Goal: Use online tool/utility: Utilize a website feature to perform a specific function

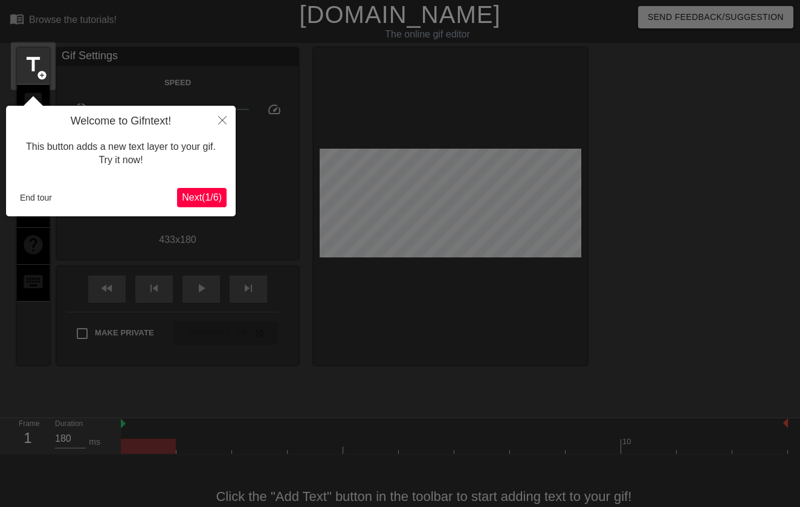
scroll to position [30, 0]
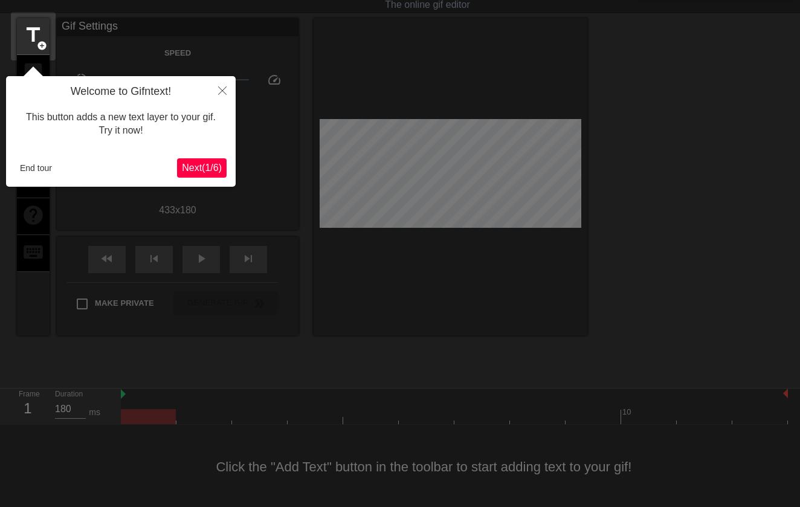
click at [209, 166] on span "Next ( 1 / 6 )" at bounding box center [202, 168] width 40 height 10
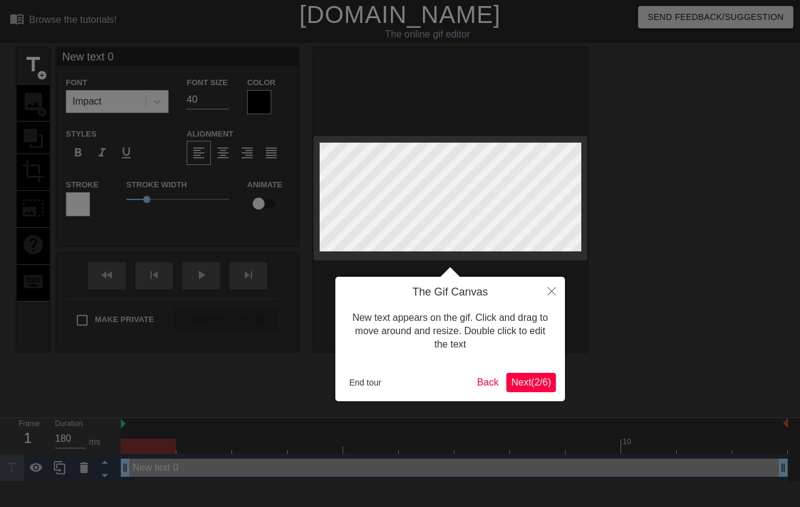
scroll to position [0, 0]
click at [535, 381] on span "Next ( 2 / 6 )" at bounding box center [531, 382] width 40 height 10
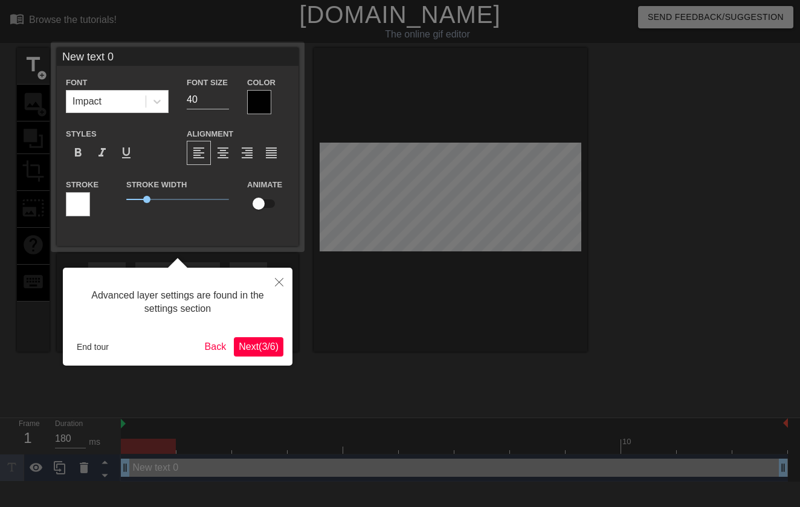
click at [262, 346] on span "Next ( 3 / 6 )" at bounding box center [259, 347] width 40 height 10
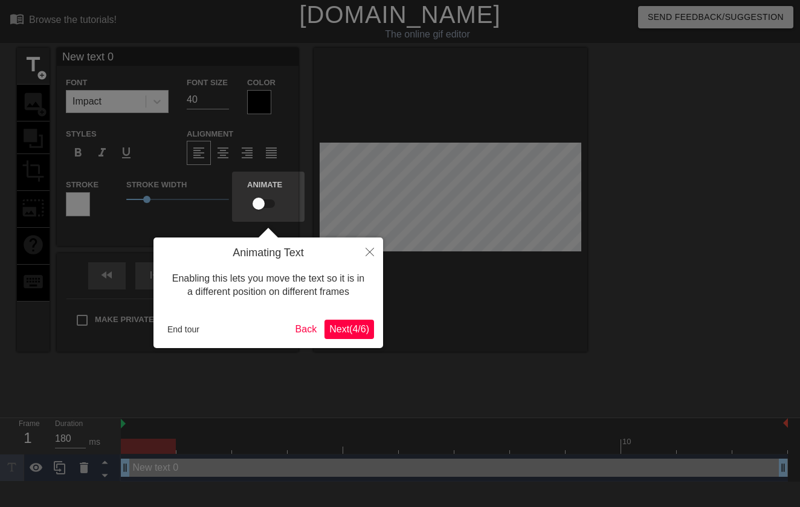
click at [333, 326] on span "Next ( 4 / 6 )" at bounding box center [349, 329] width 40 height 10
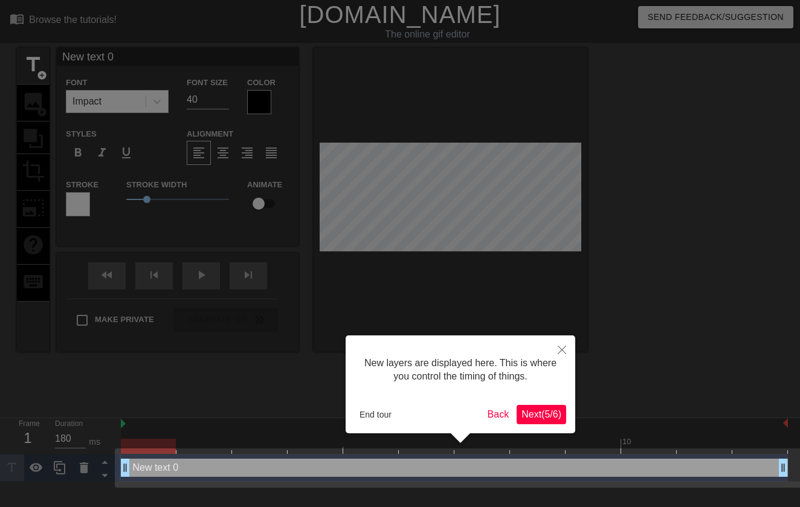
click at [539, 410] on span "Next ( 5 / 6 )" at bounding box center [542, 414] width 40 height 10
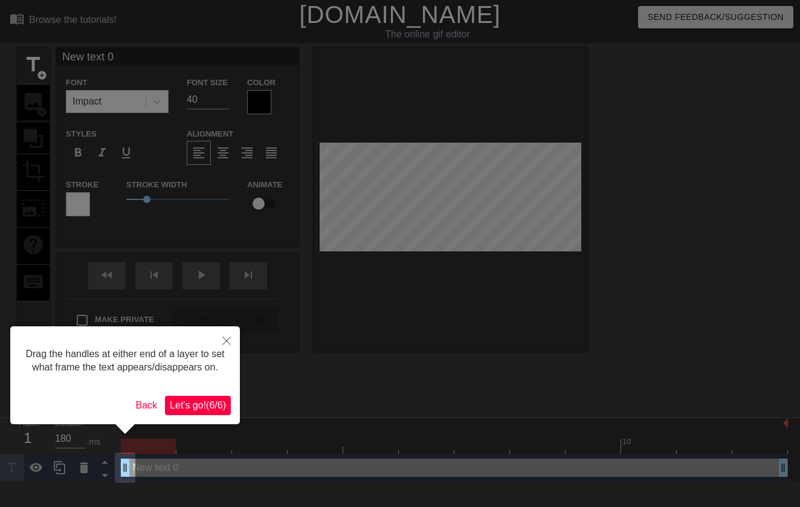
click at [204, 410] on span "Let's go! ( 6 / 6 )" at bounding box center [198, 405] width 56 height 10
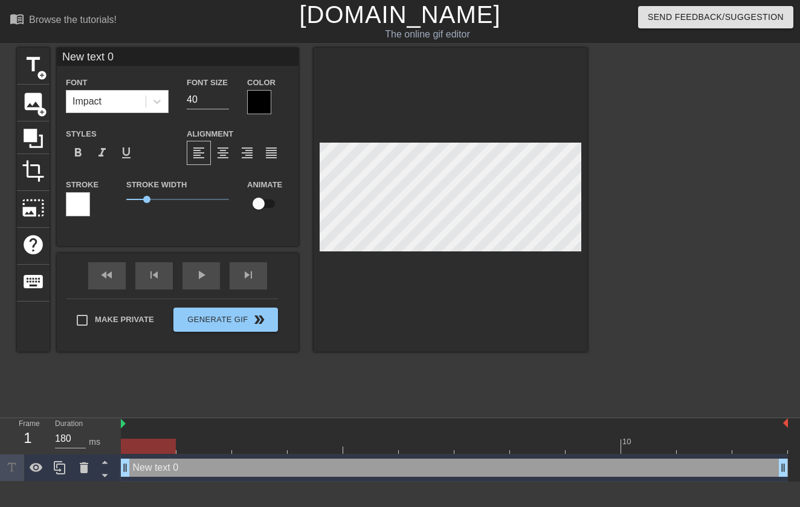
scroll to position [0, 2]
type input "T"
type textarea "T"
type input "Th"
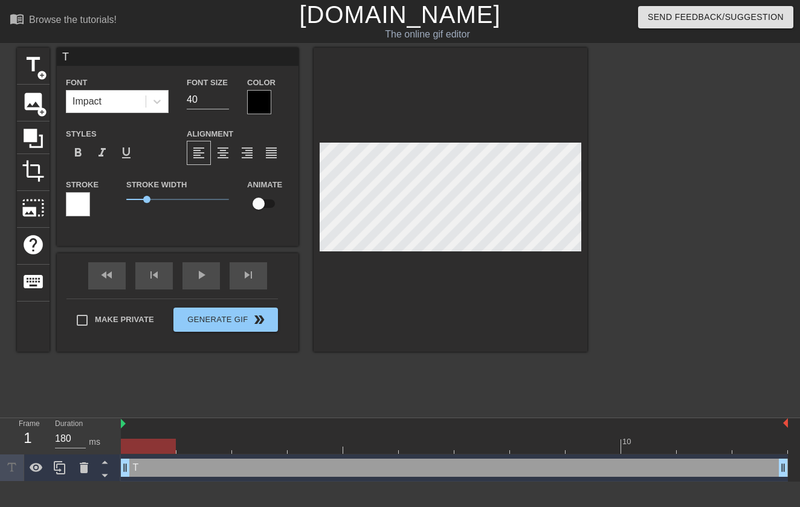
type textarea "Th"
type input "Thi"
type textarea "Thi"
type input "This"
type textarea "This"
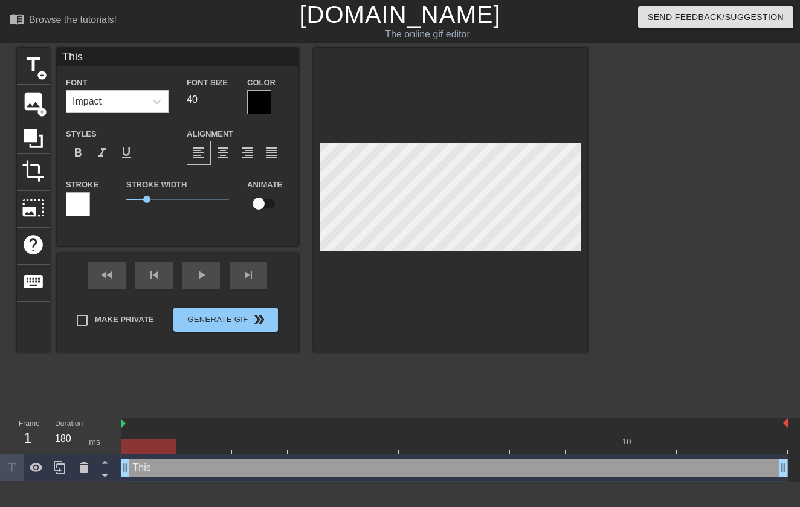
type input "This"
type textarea "This"
type input "This i"
type textarea "This i"
type input "This is"
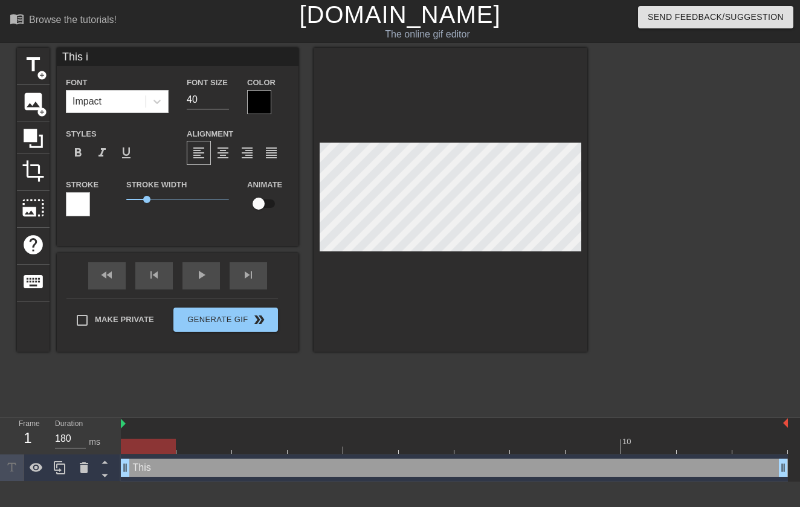
type textarea "This is"
type input "This is"
type textarea "This is"
type input "This is D"
type textarea "This is D"
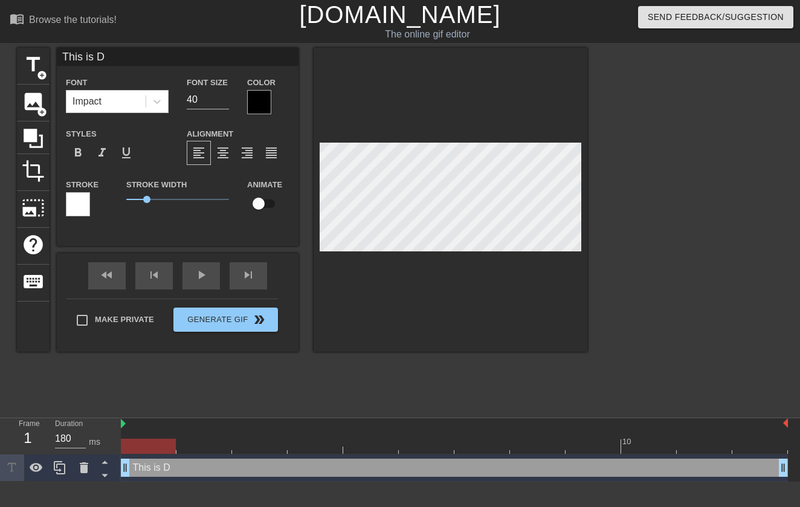
type input "This is De"
type textarea "This is De"
type input "This is DeG"
type textarea "This is DeG"
type input "This is DeGo"
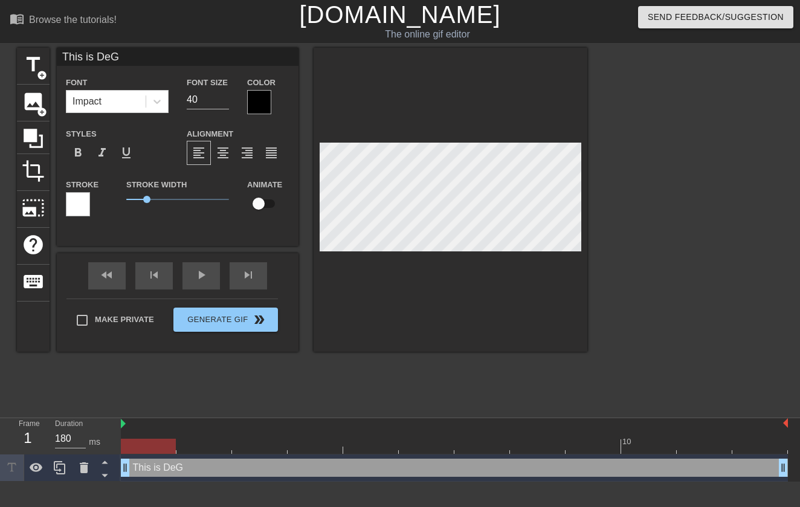
type textarea "This is DeGo"
type input "This is DeGod"
type textarea "This is DeGod"
type input "This is DeGods"
type textarea "This is DeGods"
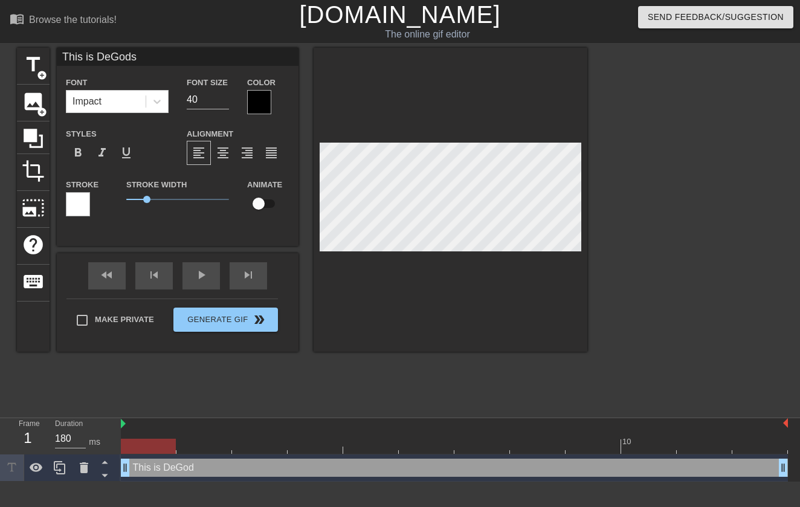
scroll to position [0, 4]
type input "This is DeGods1"
type textarea "This is DeGods1"
type input "This is DeGods"
type textarea "This is DeGods"
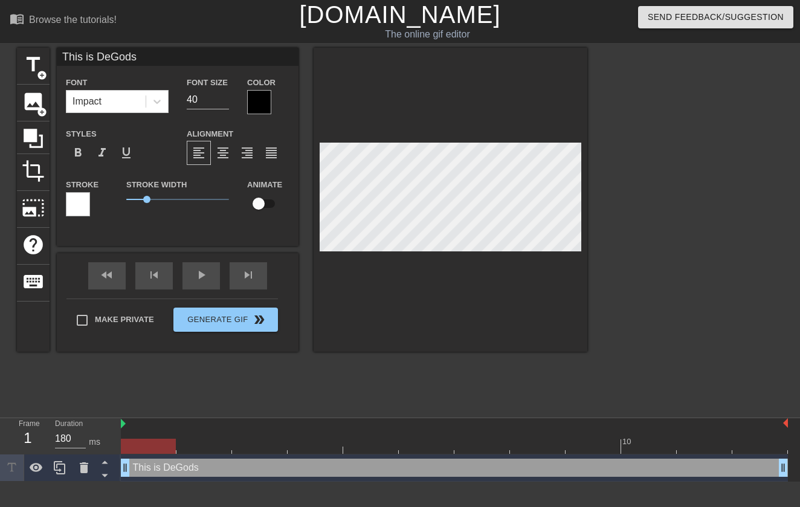
type input "This is DeGods!"
type textarea "This is DeGods!"
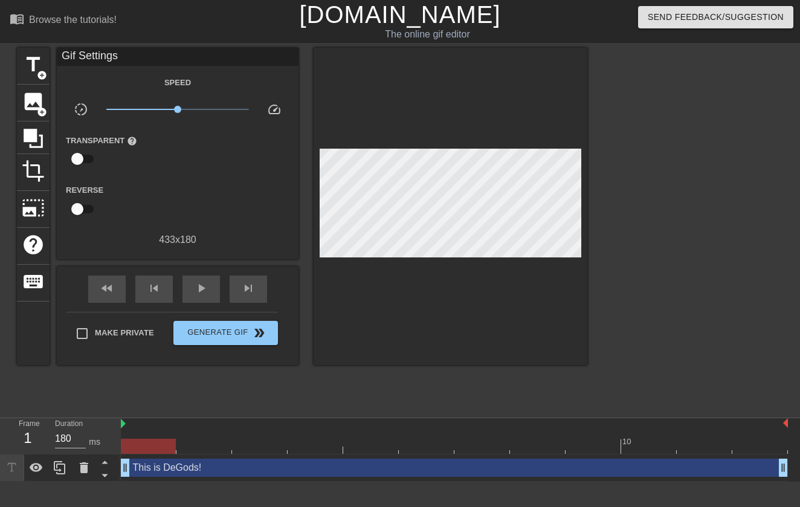
click at [381, 122] on div at bounding box center [451, 206] width 274 height 317
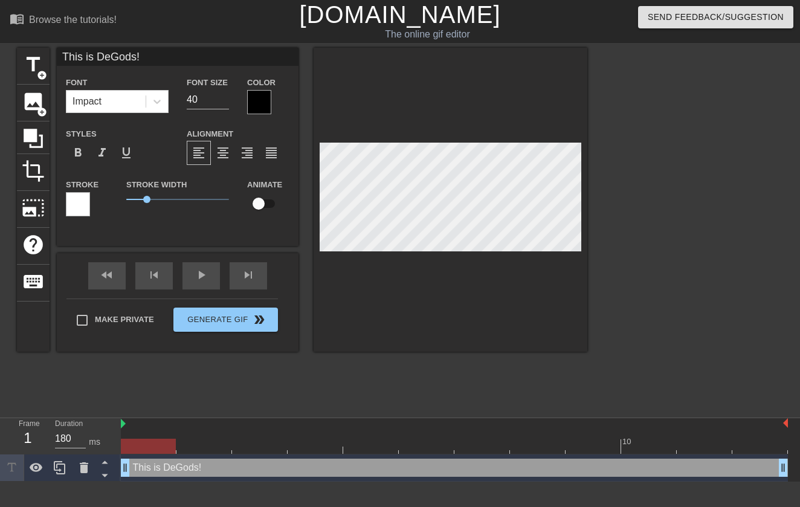
click at [464, 113] on div at bounding box center [451, 200] width 274 height 304
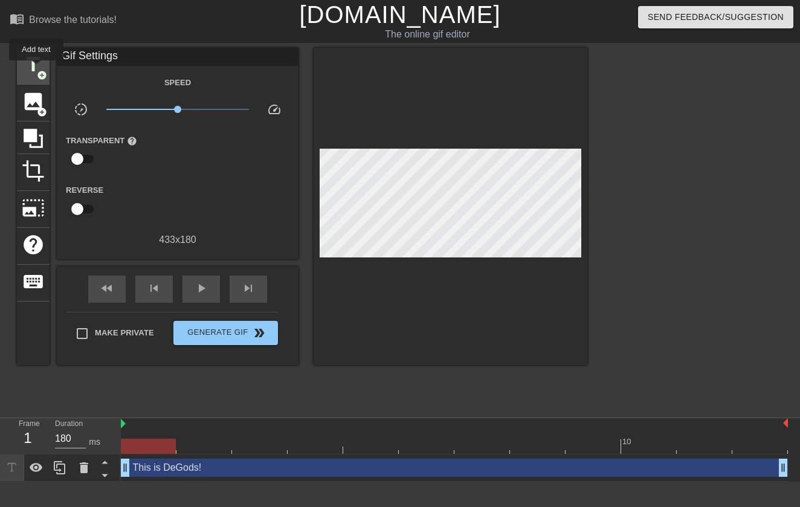
click at [37, 69] on span "title" at bounding box center [33, 64] width 23 height 23
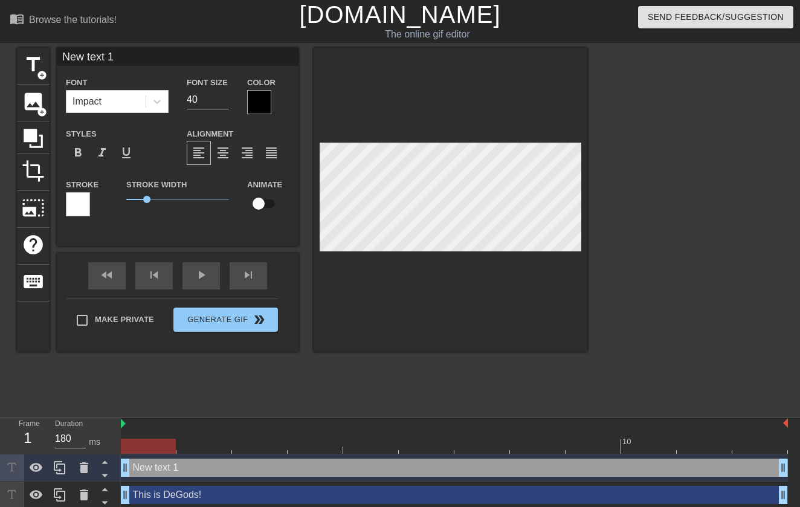
click at [406, 99] on div at bounding box center [451, 200] width 274 height 304
click at [88, 470] on icon at bounding box center [84, 468] width 15 height 15
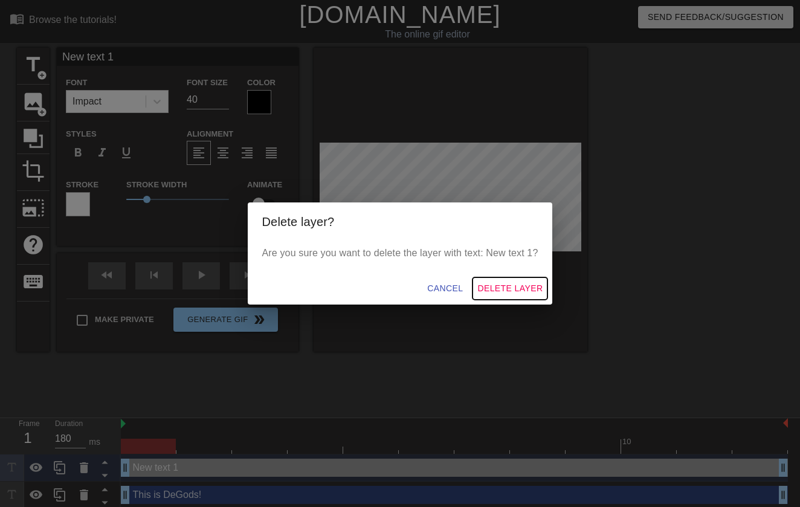
click at [518, 287] on span "Delete Layer" at bounding box center [510, 288] width 65 height 15
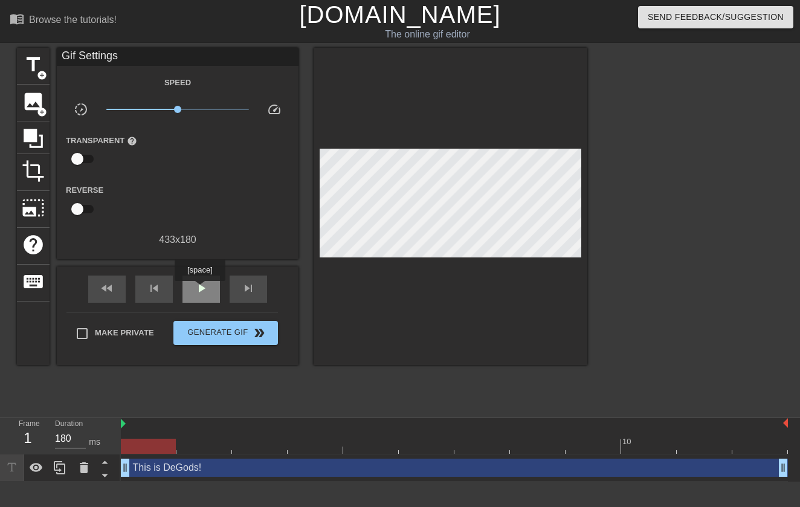
click at [201, 290] on span "play_arrow" at bounding box center [201, 288] width 15 height 15
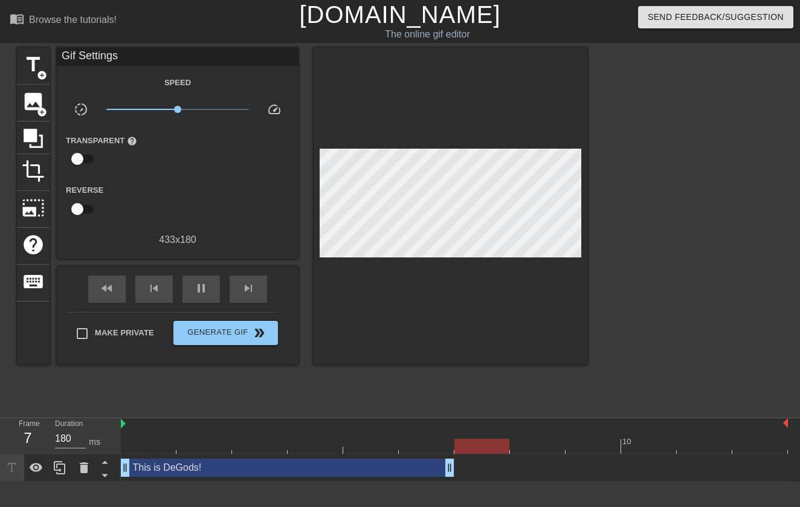
drag, startPoint x: 782, startPoint y: 467, endPoint x: 459, endPoint y: 454, distance: 322.5
click at [459, 454] on div "10 This is DeGods! drag_handle drag_handle" at bounding box center [461, 449] width 680 height 63
drag, startPoint x: 452, startPoint y: 473, endPoint x: 485, endPoint y: 477, distance: 34.1
click at [485, 477] on div "This is DeGods! drag_handle drag_handle" at bounding box center [454, 468] width 667 height 27
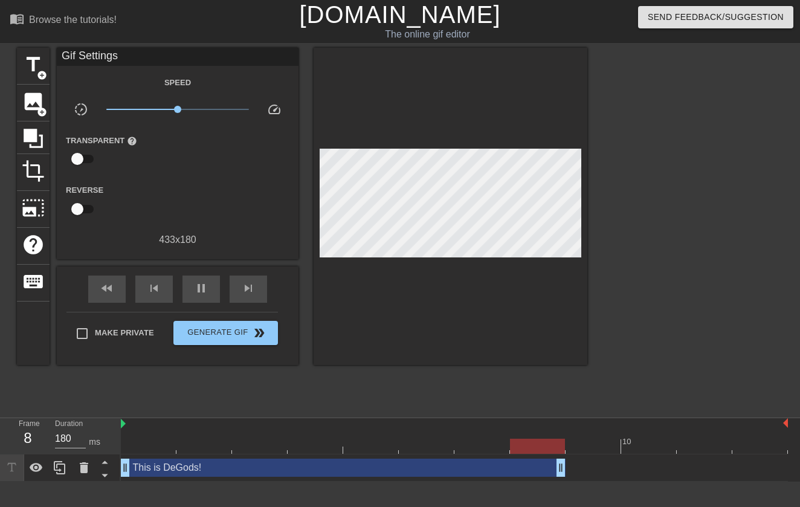
drag, startPoint x: 506, startPoint y: 471, endPoint x: 550, endPoint y: 473, distance: 43.6
click at [33, 99] on span "image" at bounding box center [33, 101] width 23 height 23
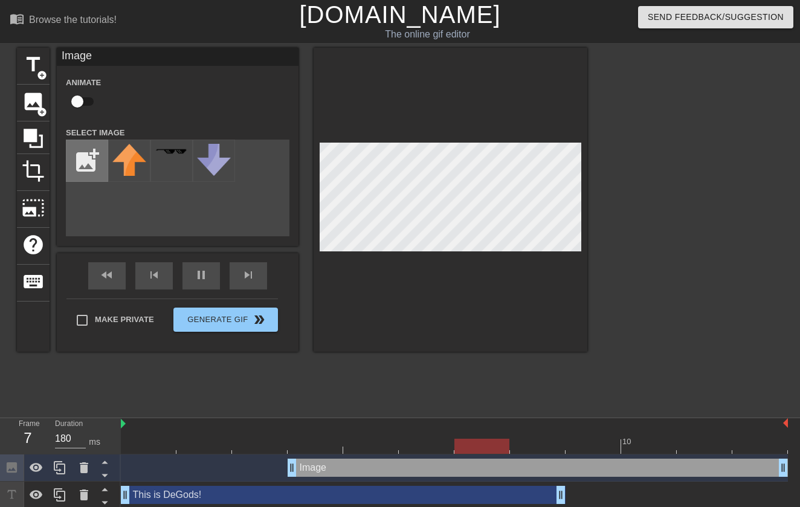
click at [87, 171] on input "file" at bounding box center [87, 160] width 41 height 41
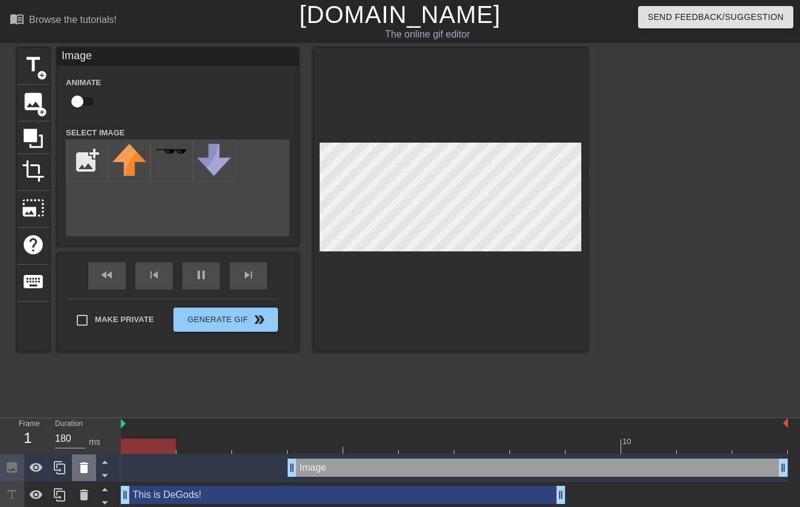
click at [86, 464] on icon at bounding box center [84, 467] width 8 height 11
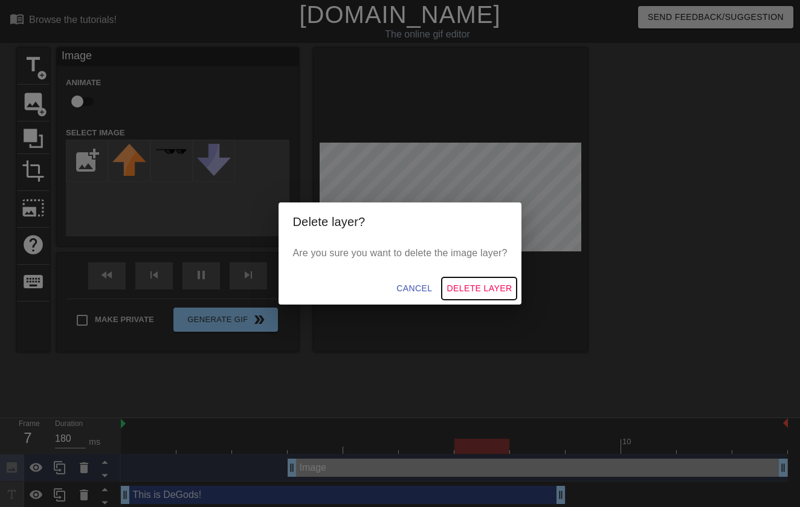
click at [493, 289] on span "Delete Layer" at bounding box center [479, 288] width 65 height 15
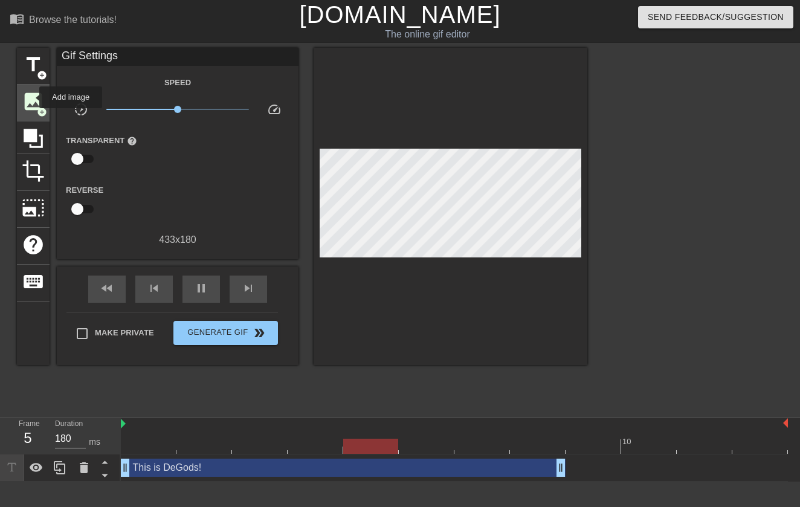
click at [31, 97] on span "image" at bounding box center [33, 101] width 23 height 23
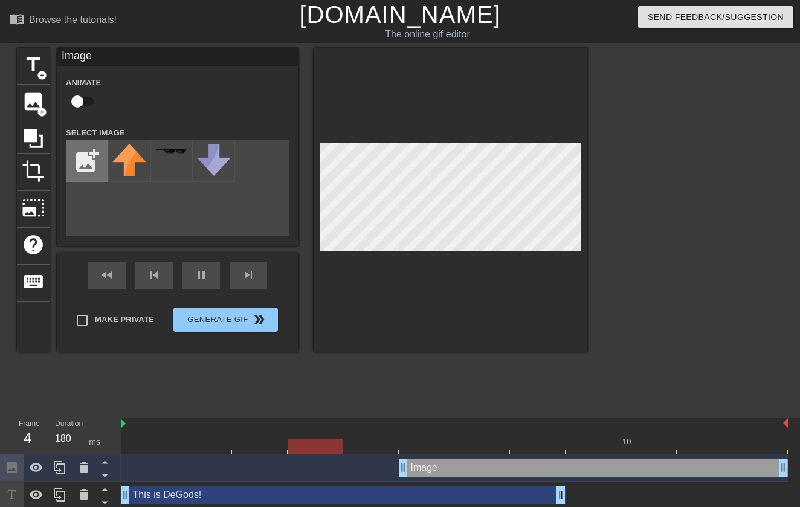
click at [92, 166] on input "file" at bounding box center [87, 160] width 41 height 41
type input "C:\fakepath\DeGod #6010 - Season 2.png"
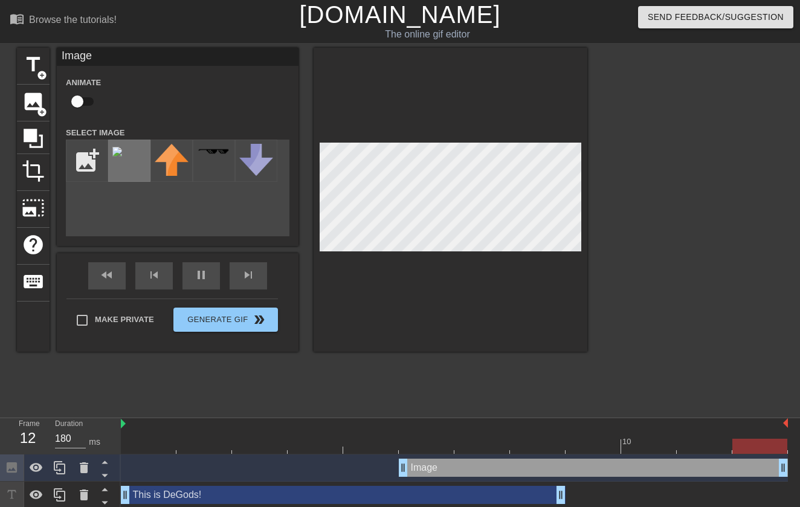
click at [122, 157] on img at bounding box center [117, 152] width 10 height 10
click at [122, 152] on img at bounding box center [117, 152] width 10 height 10
click at [170, 157] on img at bounding box center [172, 160] width 34 height 32
click at [224, 155] on img at bounding box center [214, 151] width 34 height 7
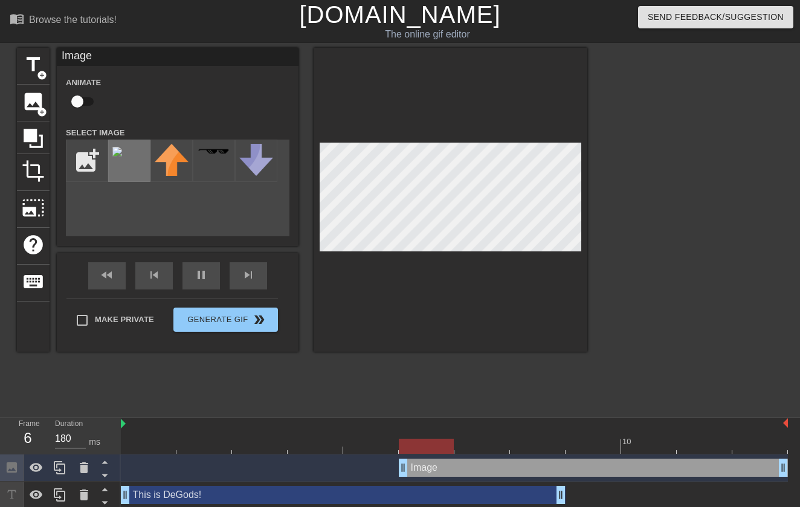
click at [122, 154] on img at bounding box center [117, 152] width 10 height 10
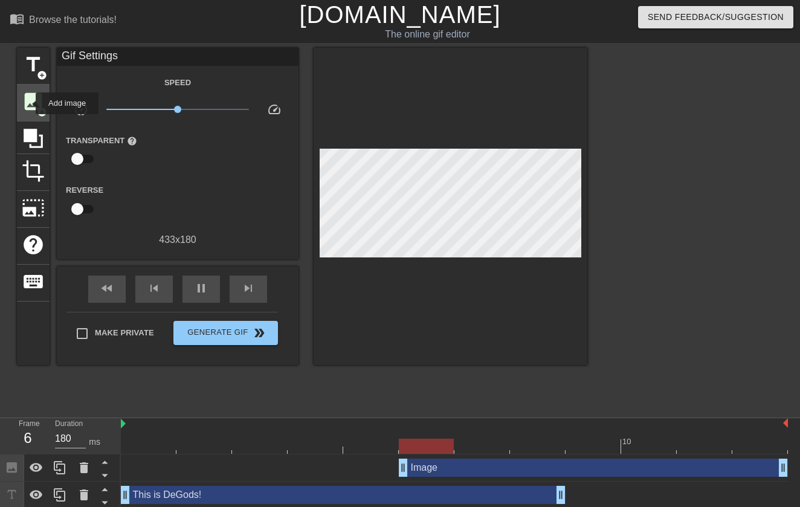
click at [28, 103] on span "image" at bounding box center [33, 101] width 23 height 23
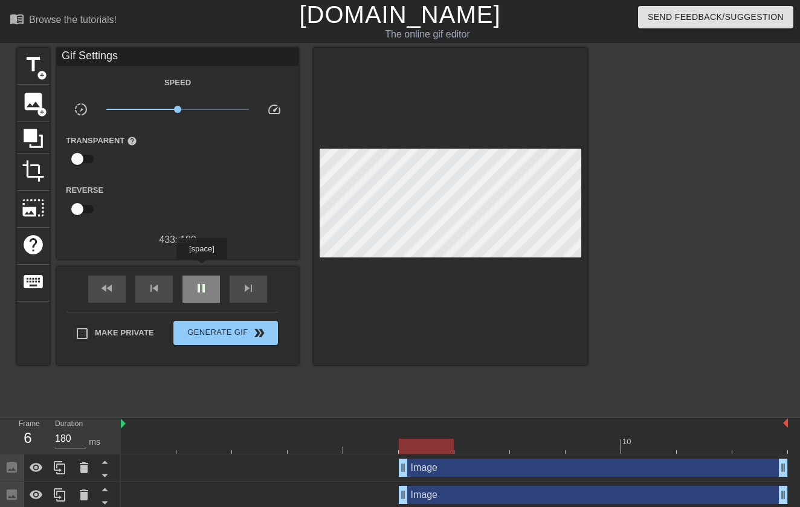
click at [203, 268] on div "fast_rewind skip_previous pause skip_next" at bounding box center [177, 289] width 197 height 45
click at [209, 300] on div "pause" at bounding box center [201, 289] width 37 height 27
click at [201, 288] on span "play_arrow" at bounding box center [201, 288] width 15 height 15
drag, startPoint x: 495, startPoint y: 448, endPoint x: 138, endPoint y: 430, distance: 357.2
click at [138, 430] on div "10" at bounding box center [454, 436] width 667 height 36
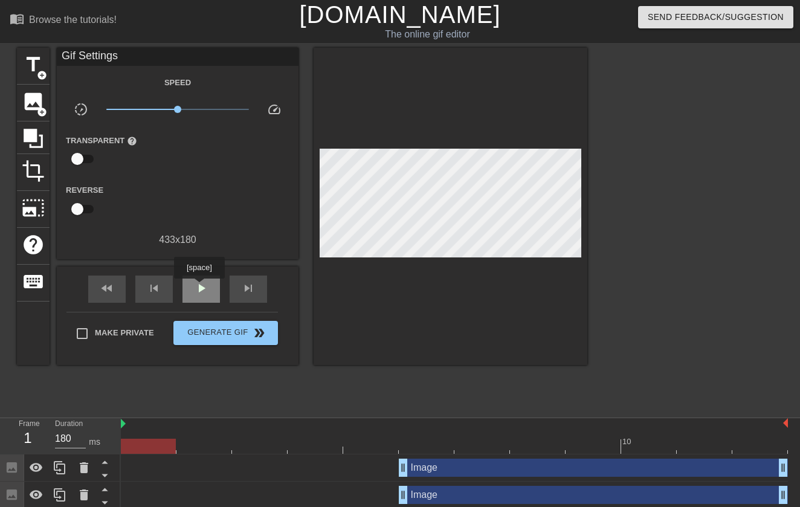
click at [201, 287] on span "play_arrow" at bounding box center [201, 288] width 15 height 15
click at [506, 469] on div "Image drag_handle drag_handle" at bounding box center [593, 468] width 389 height 18
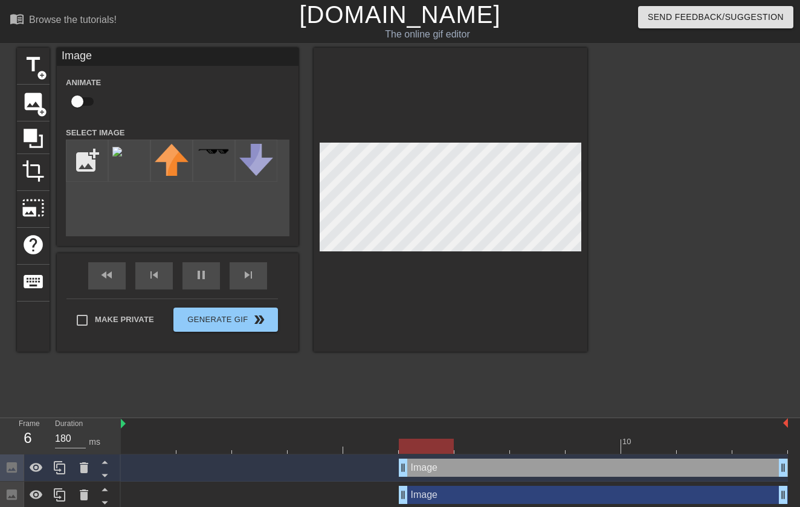
click at [673, 493] on div "Image drag_handle drag_handle" at bounding box center [593, 495] width 389 height 18
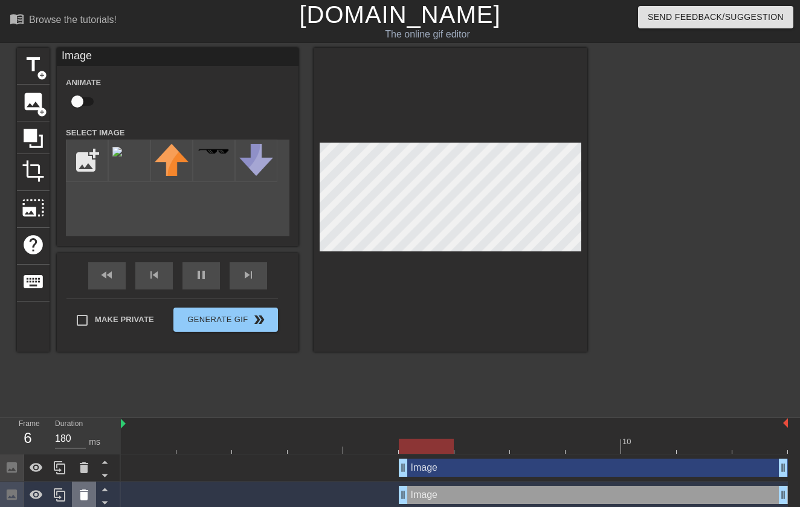
click at [83, 495] on icon at bounding box center [84, 495] width 8 height 11
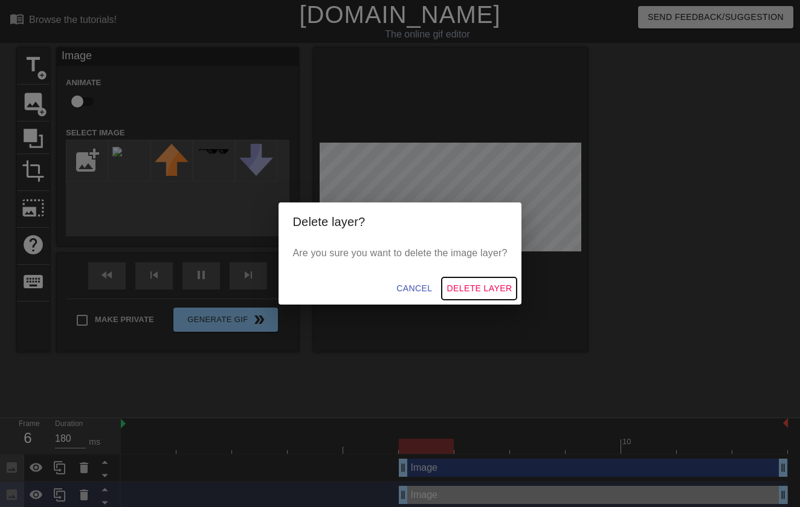
click at [492, 284] on span "Delete Layer" at bounding box center [479, 288] width 65 height 15
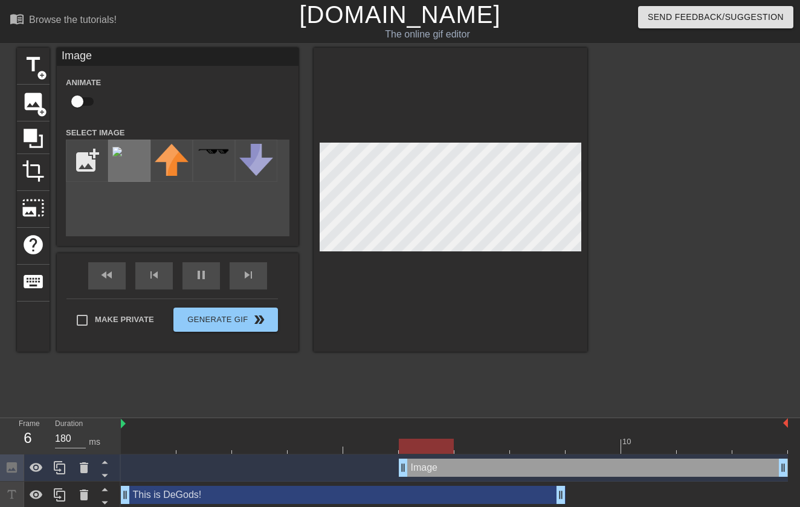
click at [122, 157] on img at bounding box center [117, 152] width 10 height 10
click at [86, 158] on input "file" at bounding box center [87, 160] width 41 height 41
type input "C:\fakepath\DeGod #6010 - Season 2.png"
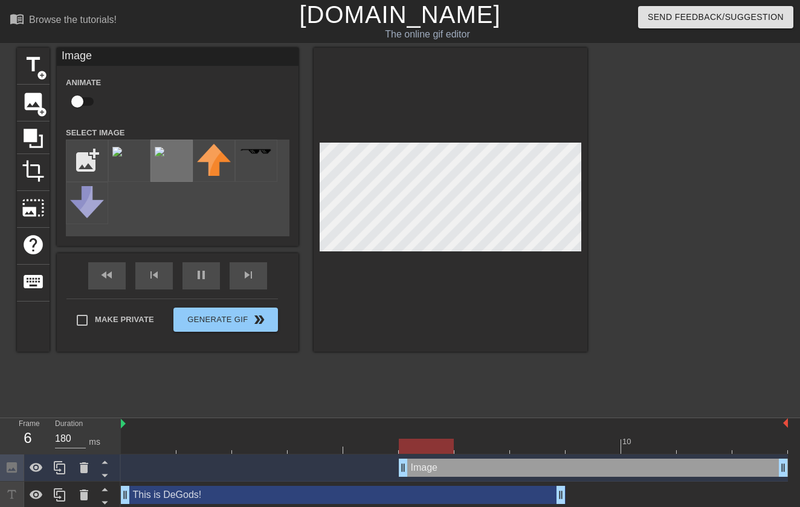
click at [164, 157] on img at bounding box center [160, 152] width 10 height 10
click at [767, 132] on div at bounding box center [692, 229] width 181 height 363
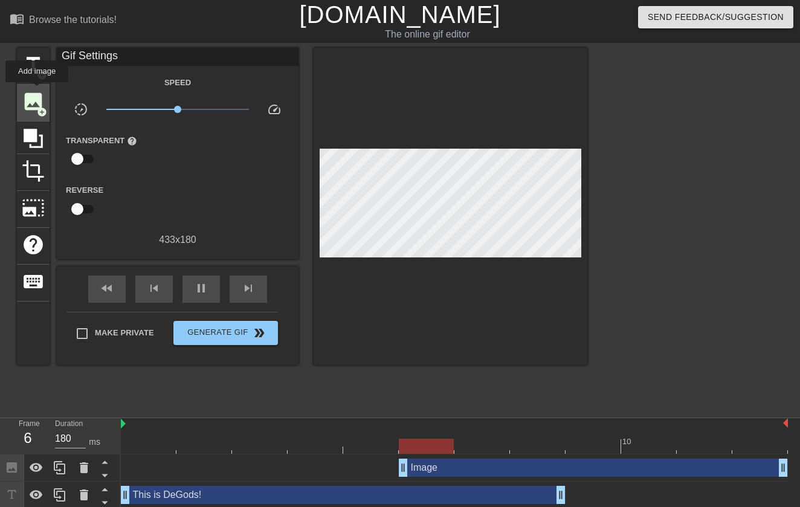
click at [37, 91] on span "image" at bounding box center [33, 101] width 23 height 23
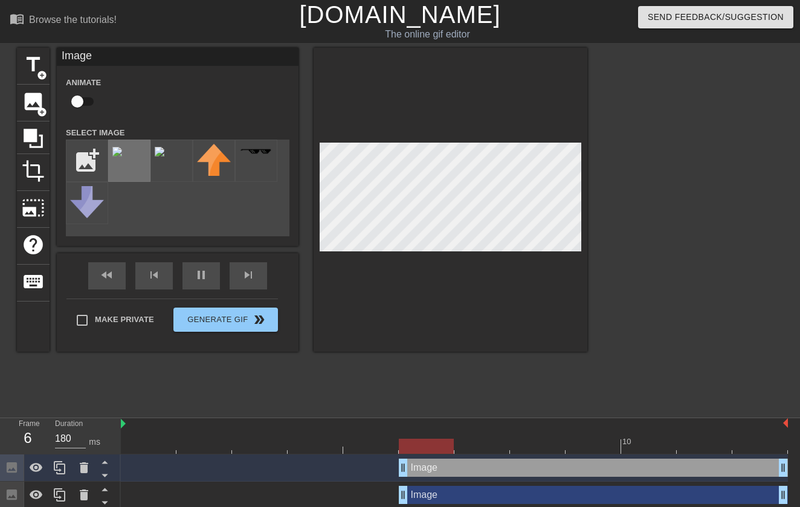
click at [122, 157] on img at bounding box center [117, 152] width 10 height 10
click at [164, 156] on img at bounding box center [160, 152] width 10 height 10
click at [85, 480] on div at bounding box center [84, 468] width 24 height 27
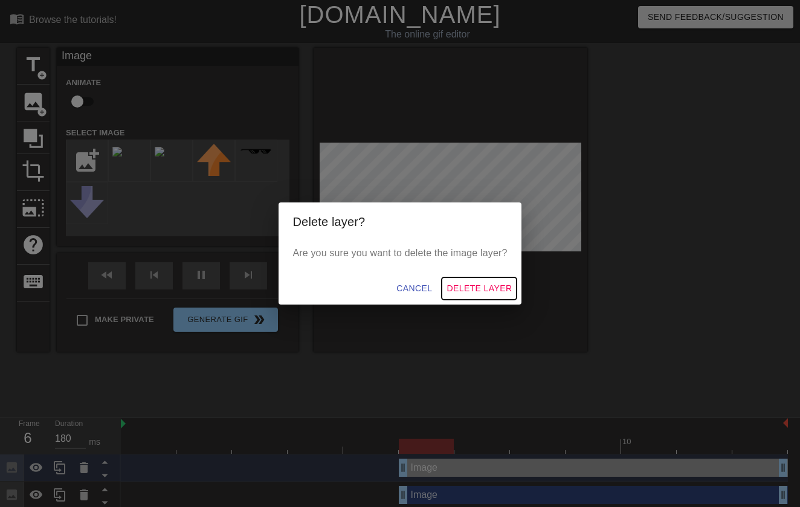
click at [484, 281] on span "Delete Layer" at bounding box center [479, 288] width 65 height 15
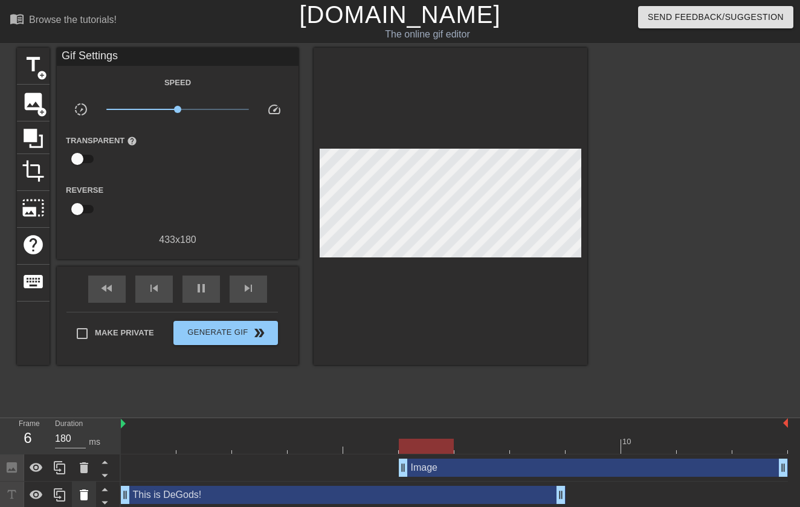
click at [88, 493] on icon at bounding box center [84, 495] width 15 height 15
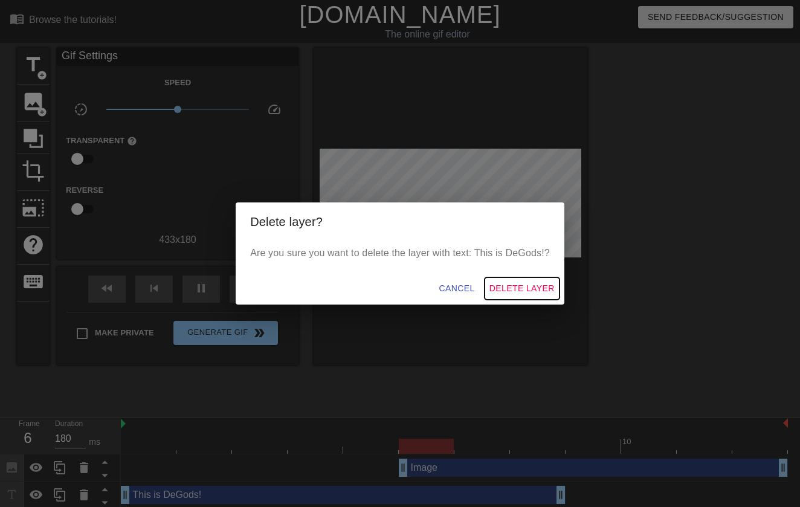
click at [537, 290] on span "Delete Layer" at bounding box center [522, 288] width 65 height 15
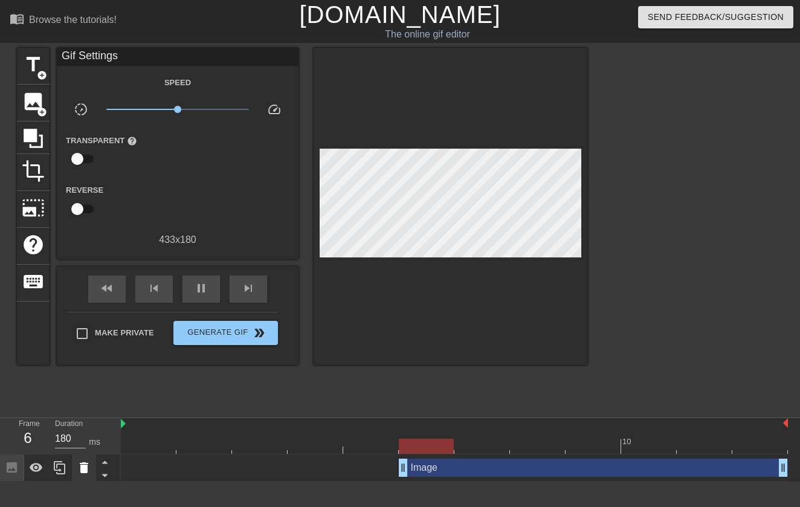
click at [87, 470] on icon at bounding box center [84, 467] width 8 height 11
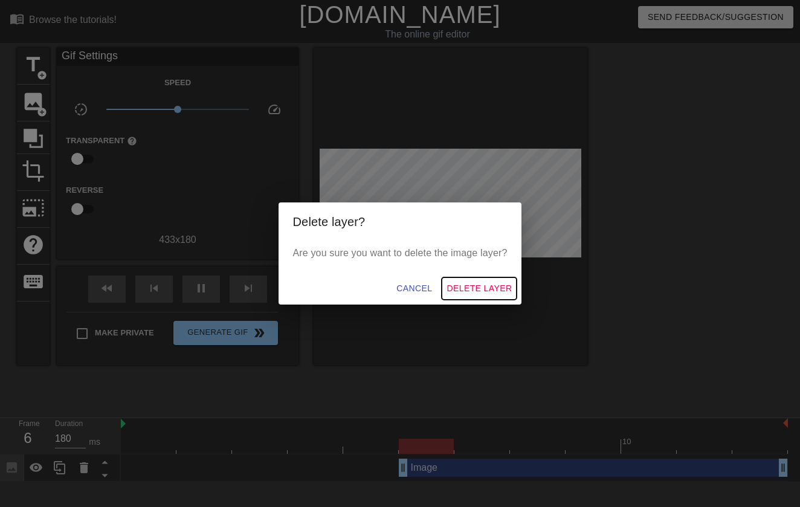
click at [493, 287] on span "Delete Layer" at bounding box center [479, 288] width 65 height 15
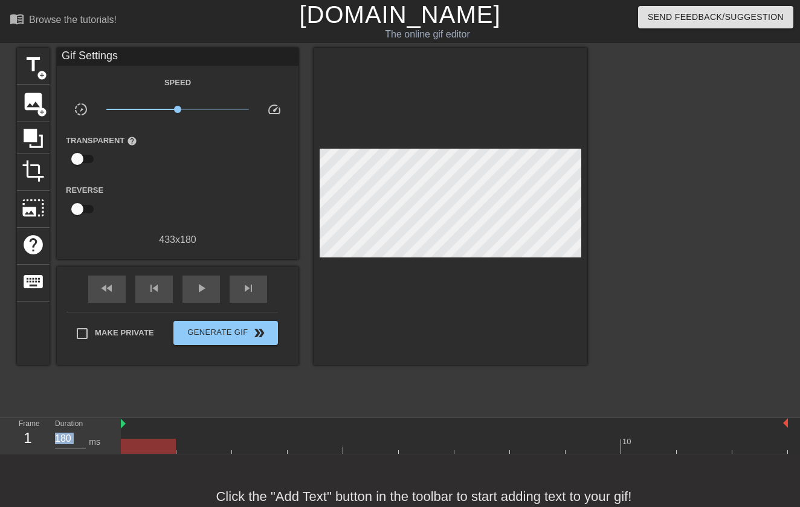
drag, startPoint x: 420, startPoint y: 444, endPoint x: 124, endPoint y: 401, distance: 299.3
click at [124, 401] on div "menu_book Browse the tutorials! [DOMAIN_NAME] The online gif editor Send Feedba…" at bounding box center [400, 269] width 800 height 539
click at [41, 69] on span "title" at bounding box center [33, 64] width 23 height 23
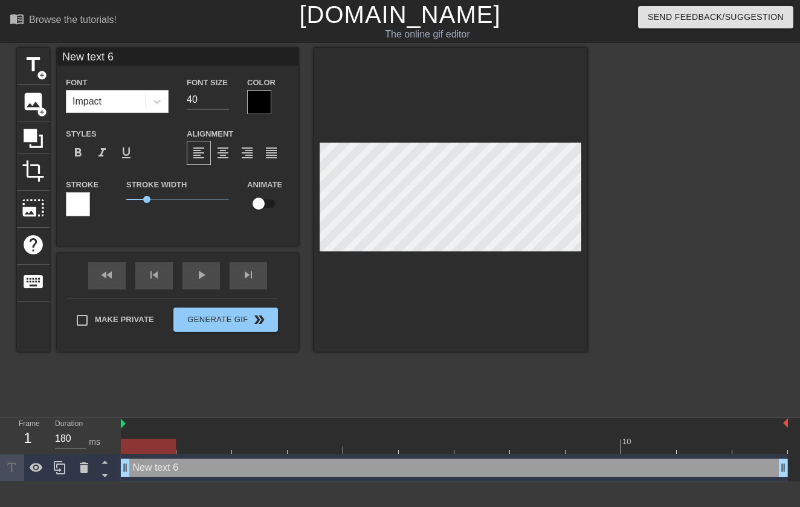
click at [165, 470] on div "New text 6 drag_handle drag_handle" at bounding box center [454, 468] width 667 height 18
click at [82, 471] on icon at bounding box center [84, 467] width 8 height 11
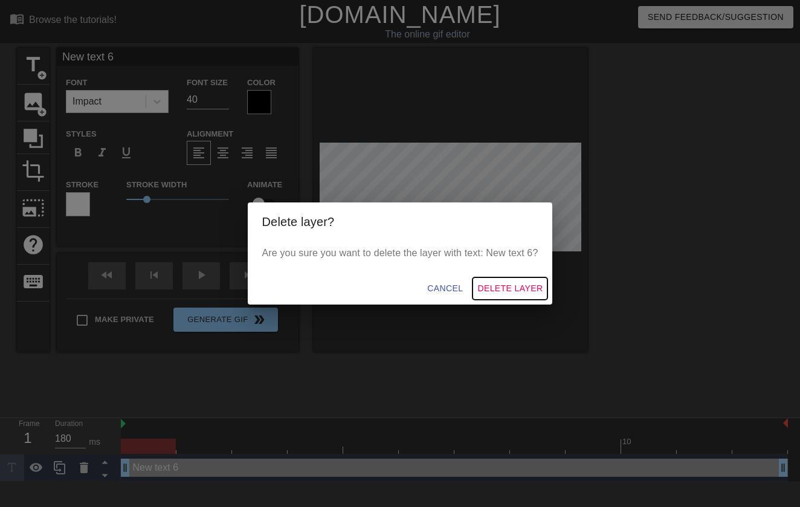
click at [536, 290] on span "Delete Layer" at bounding box center [510, 288] width 65 height 15
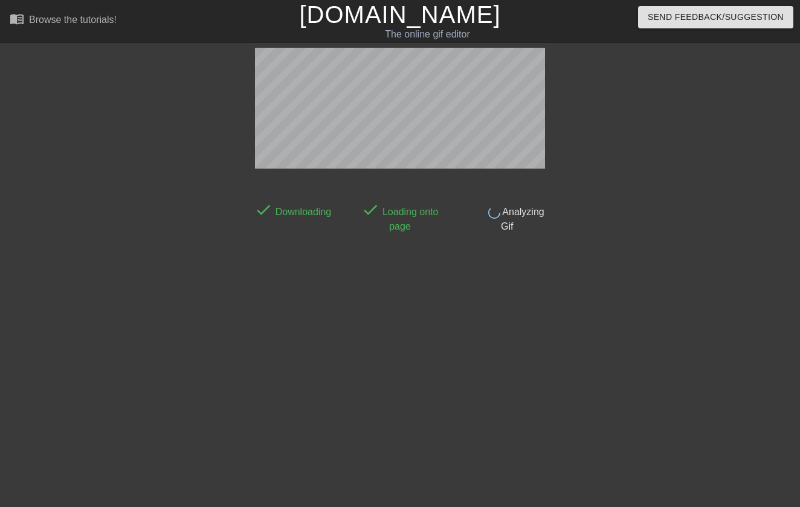
scroll to position [30, 0]
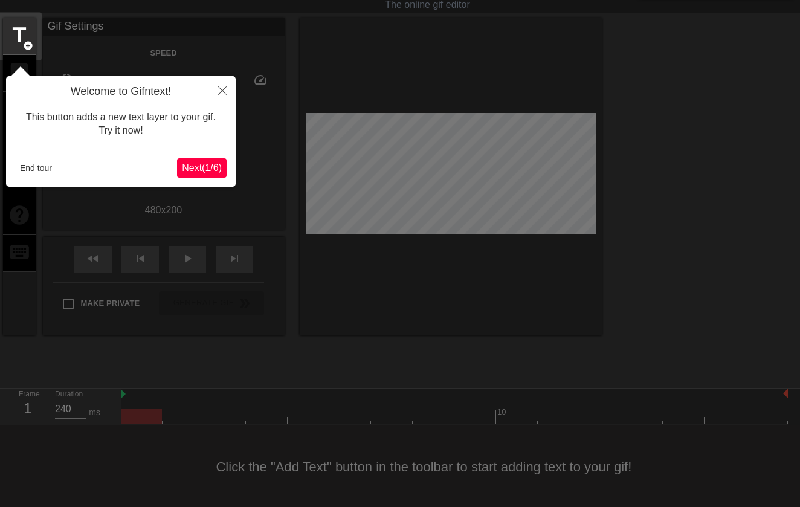
click at [205, 164] on span "Next ( 1 / 6 )" at bounding box center [202, 168] width 40 height 10
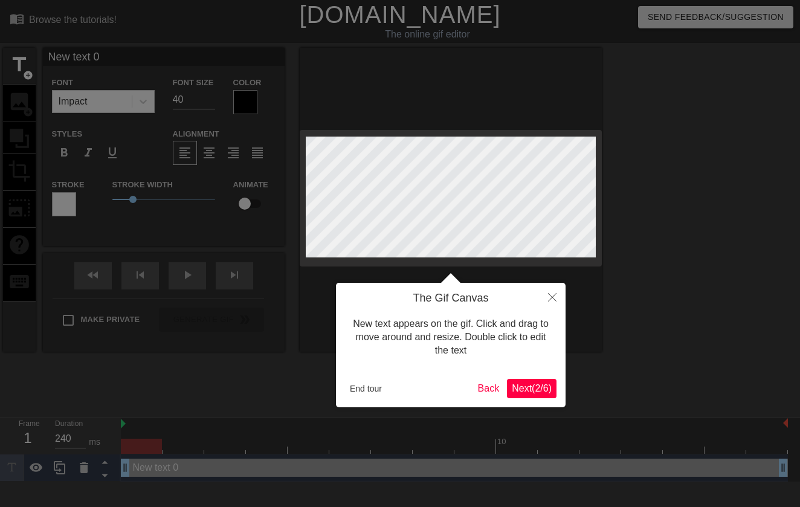
click at [205, 164] on div at bounding box center [400, 253] width 800 height 507
click at [370, 391] on button "End tour" at bounding box center [366, 389] width 42 height 18
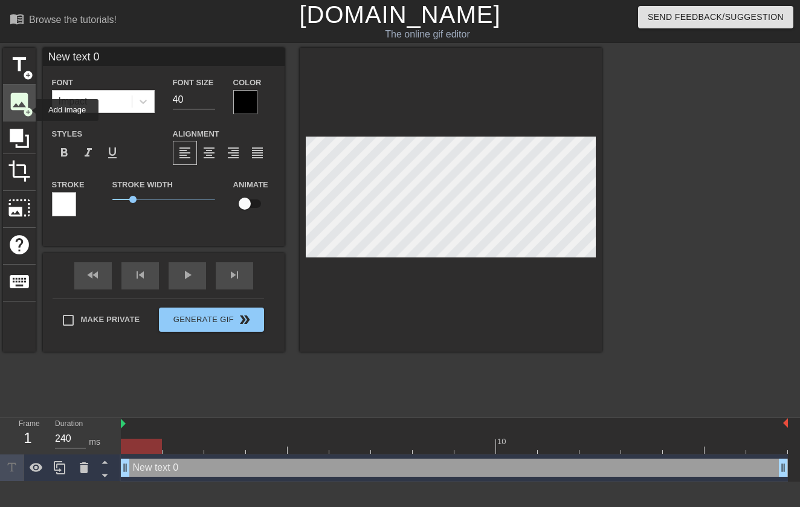
click at [28, 110] on span "add_circle" at bounding box center [28, 112] width 10 height 10
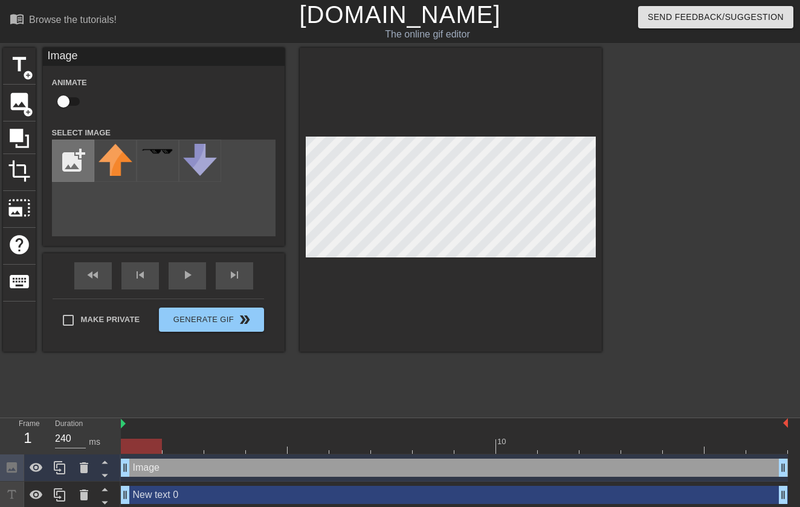
click at [84, 167] on input "file" at bounding box center [73, 160] width 41 height 41
type input "C:\fakepath\DeGod #6010 - Season 2.png"
